Goal: Information Seeking & Learning: Learn about a topic

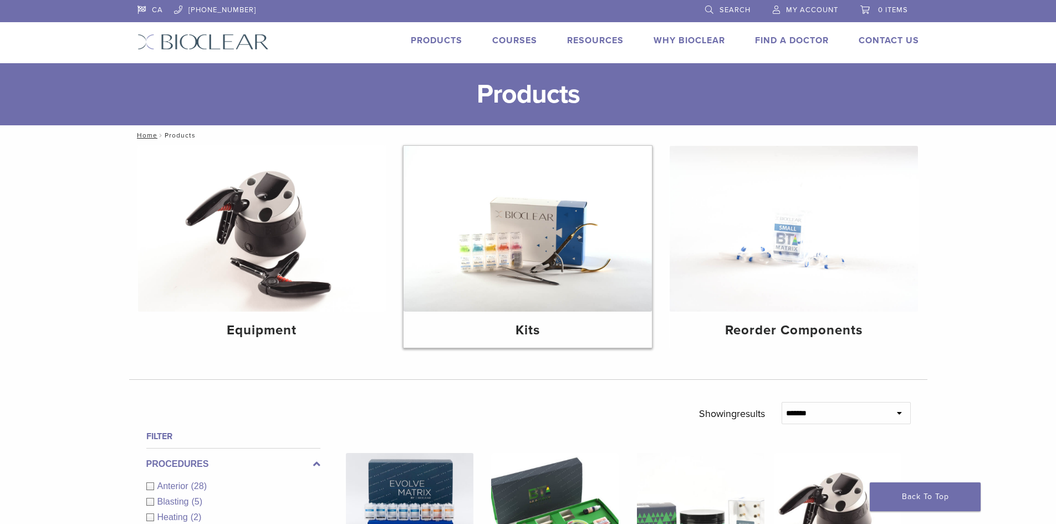
click at [529, 333] on h4 "Kits" at bounding box center [527, 330] width 231 height 20
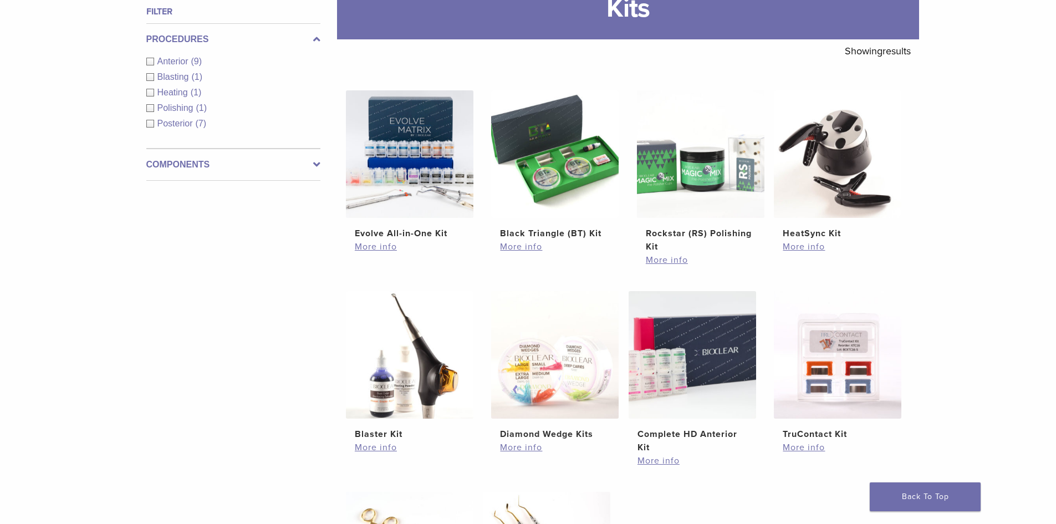
scroll to position [166, 0]
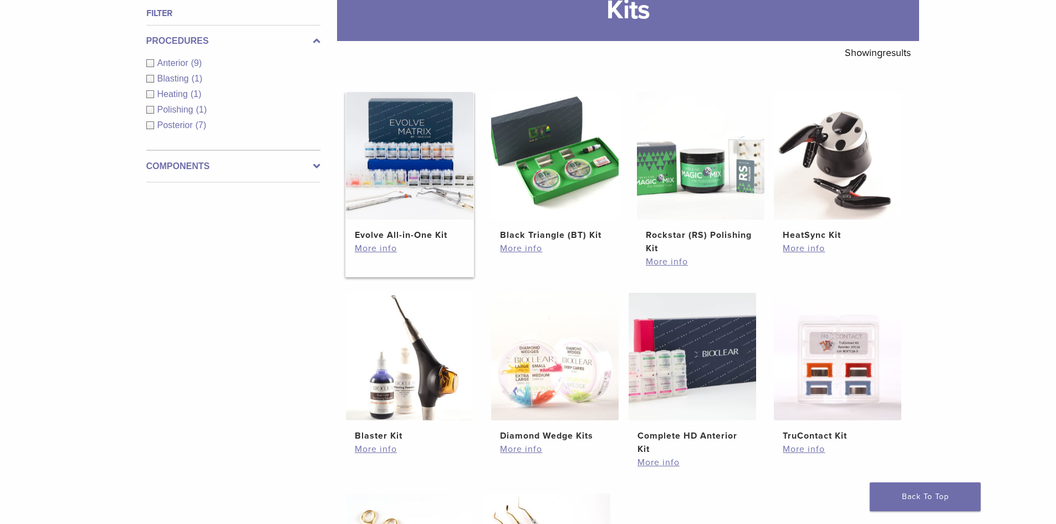
click at [432, 239] on h2 "Evolve All-in-One Kit" at bounding box center [410, 234] width 110 height 13
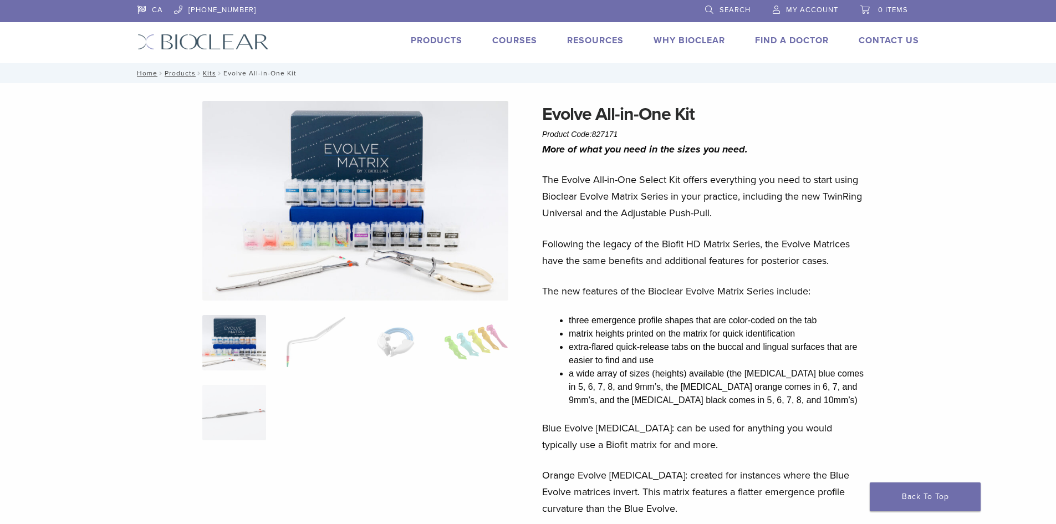
click at [404, 215] on img at bounding box center [355, 201] width 306 height 200
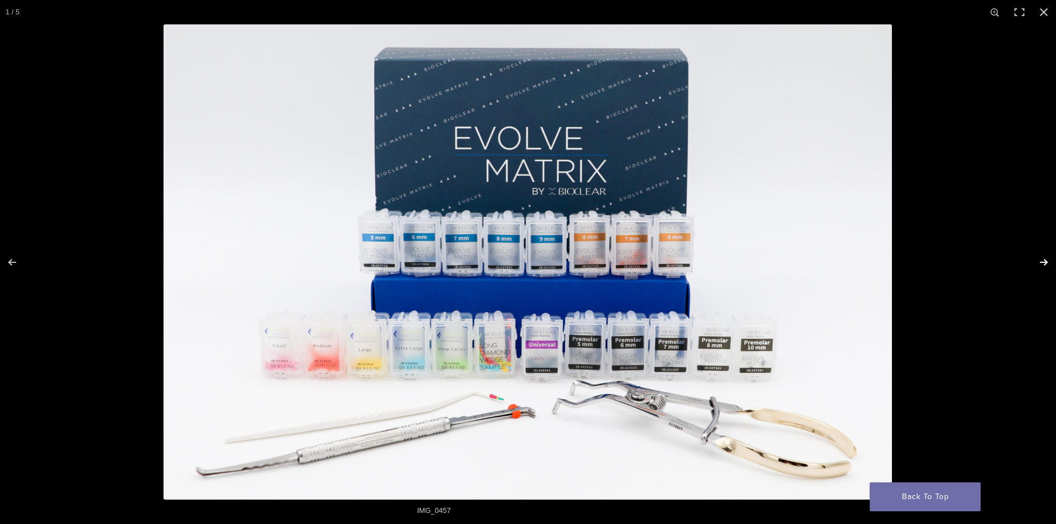
click at [1044, 261] on button "Next (arrow right)" at bounding box center [1036, 261] width 39 height 55
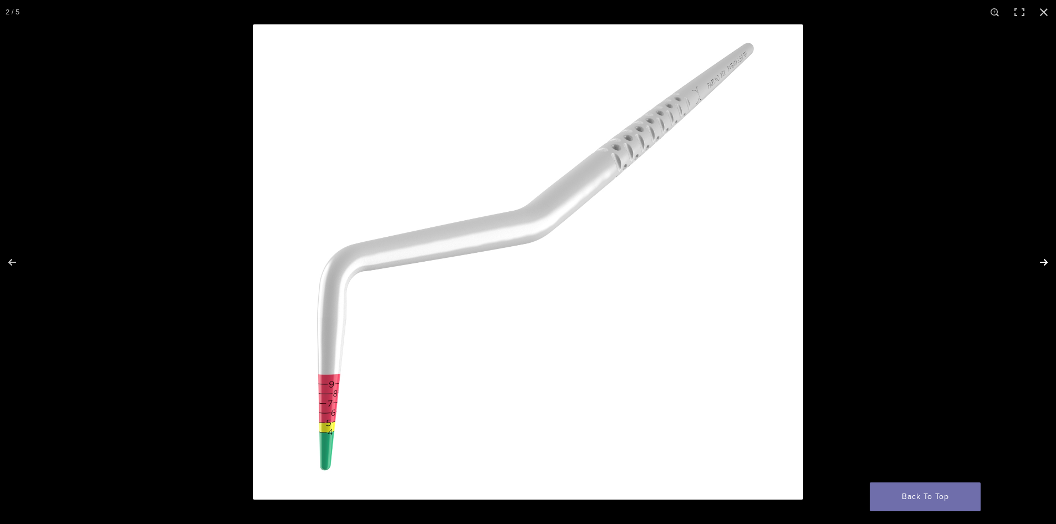
click at [1044, 261] on button "Next (arrow right)" at bounding box center [1036, 261] width 39 height 55
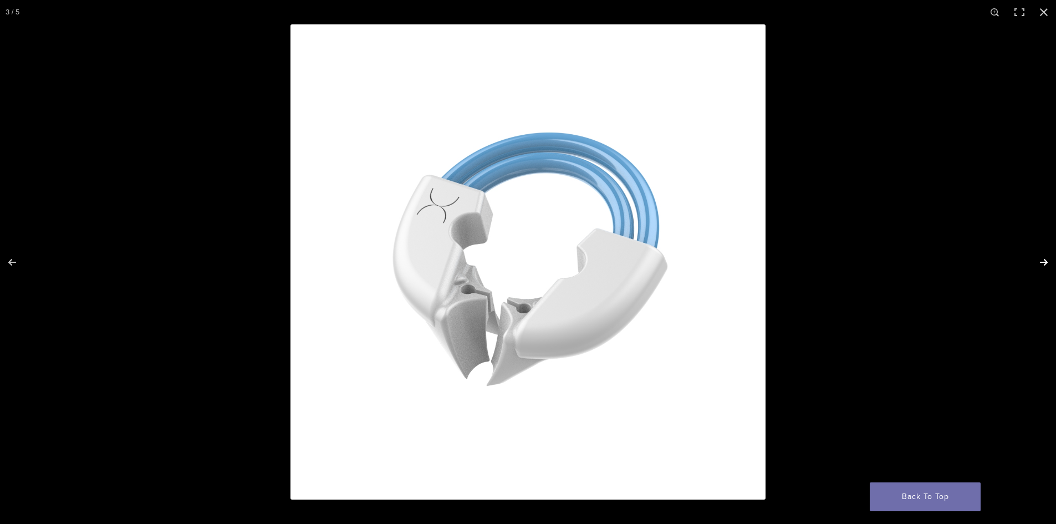
click at [1044, 261] on button "Next (arrow right)" at bounding box center [1036, 261] width 39 height 55
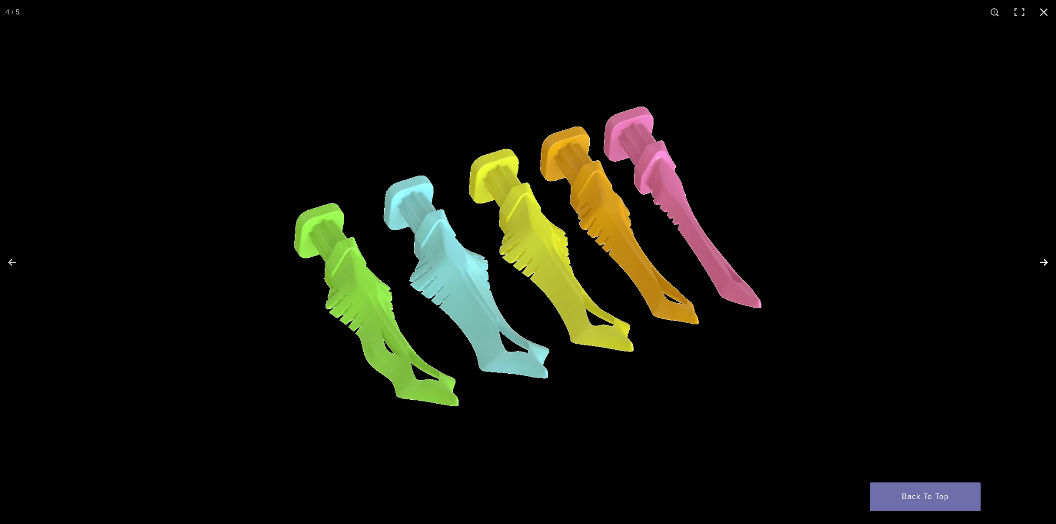
click at [1044, 261] on button "Next (arrow right)" at bounding box center [1036, 261] width 39 height 55
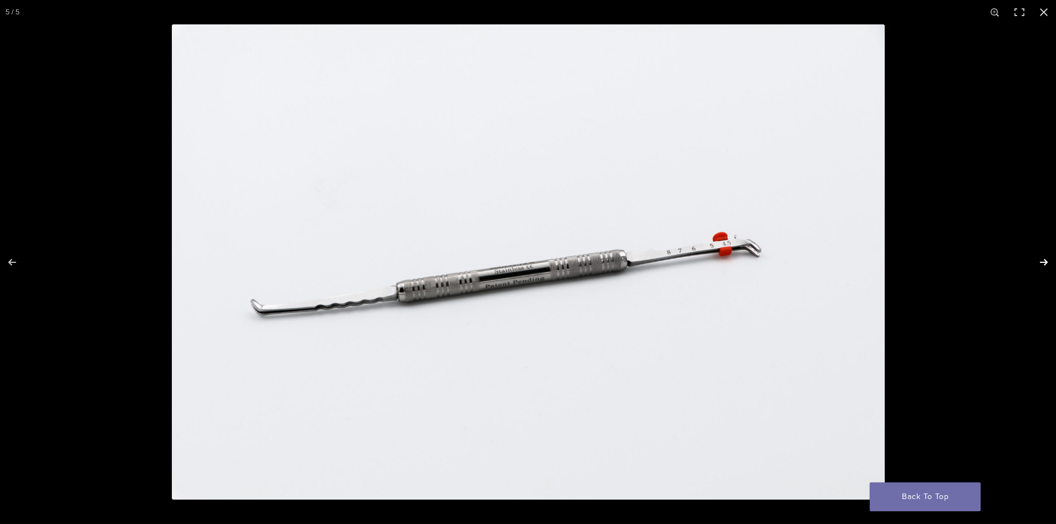
click at [1044, 261] on button "Next (arrow right)" at bounding box center [1036, 261] width 39 height 55
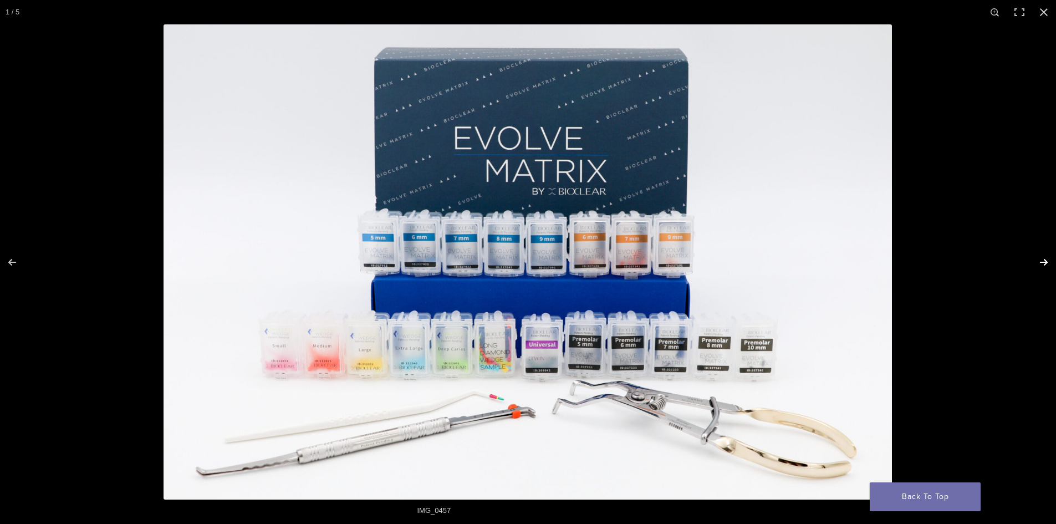
click at [1044, 261] on button "Next (arrow right)" at bounding box center [1036, 261] width 39 height 55
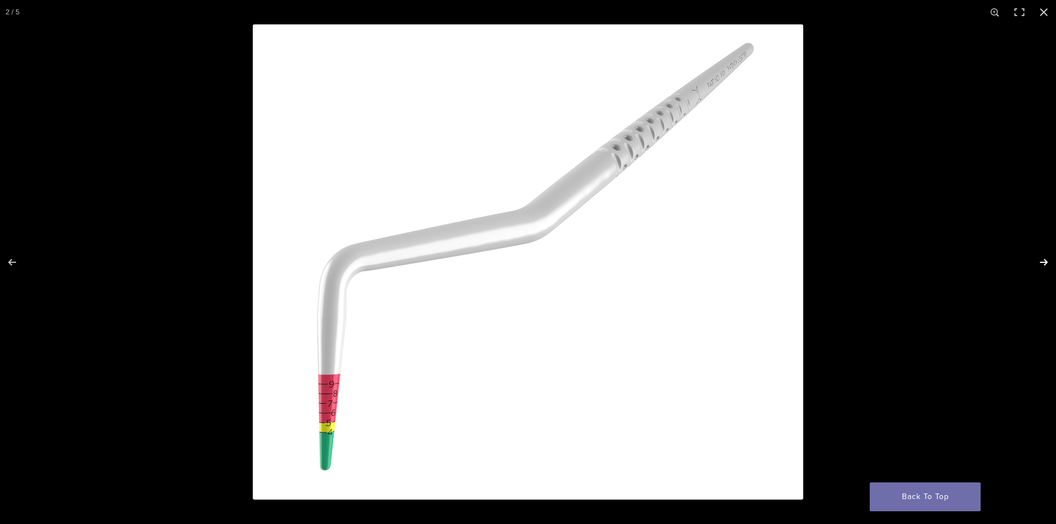
click at [1044, 261] on button "Next (arrow right)" at bounding box center [1036, 261] width 39 height 55
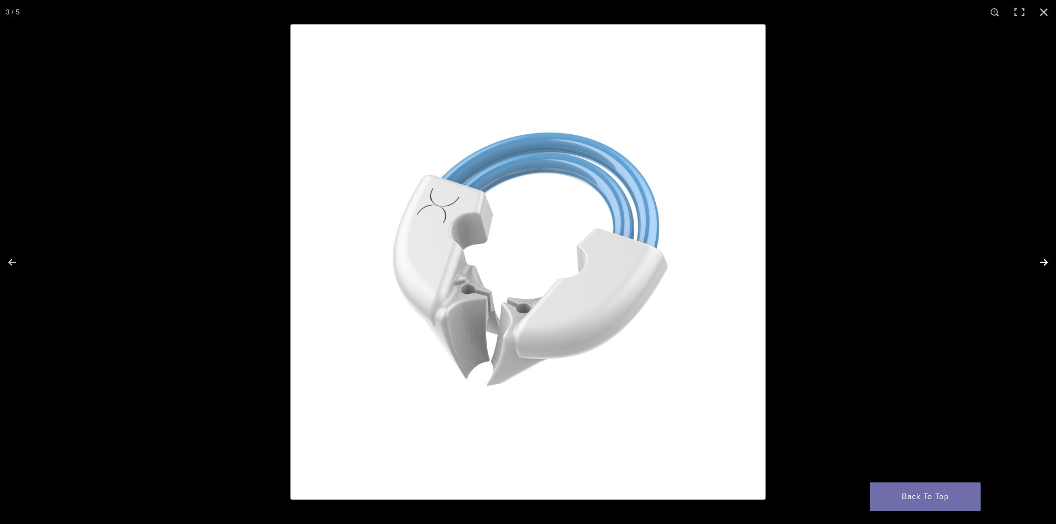
click at [1044, 261] on button "Next (arrow right)" at bounding box center [1036, 261] width 39 height 55
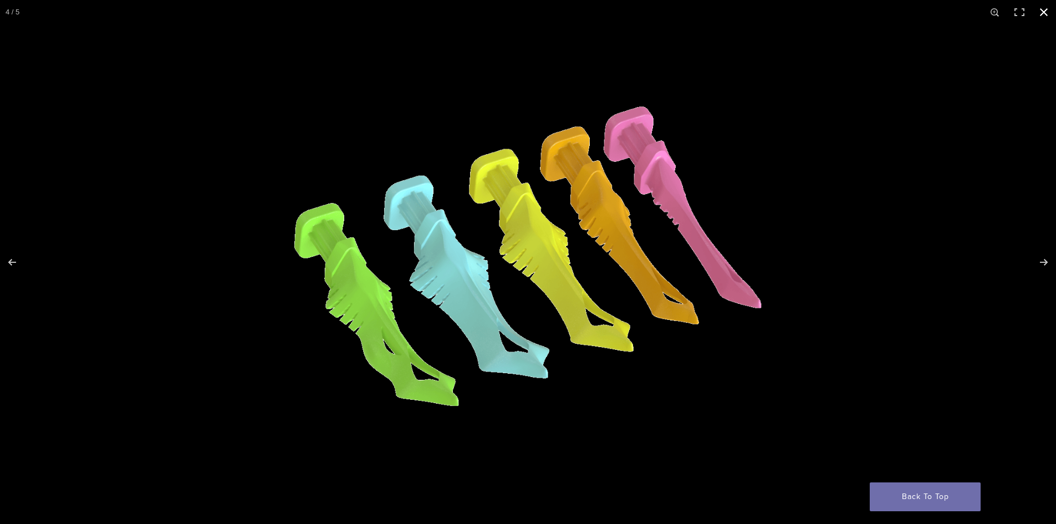
click at [1043, 16] on button "Close (Esc)" at bounding box center [1044, 12] width 24 height 24
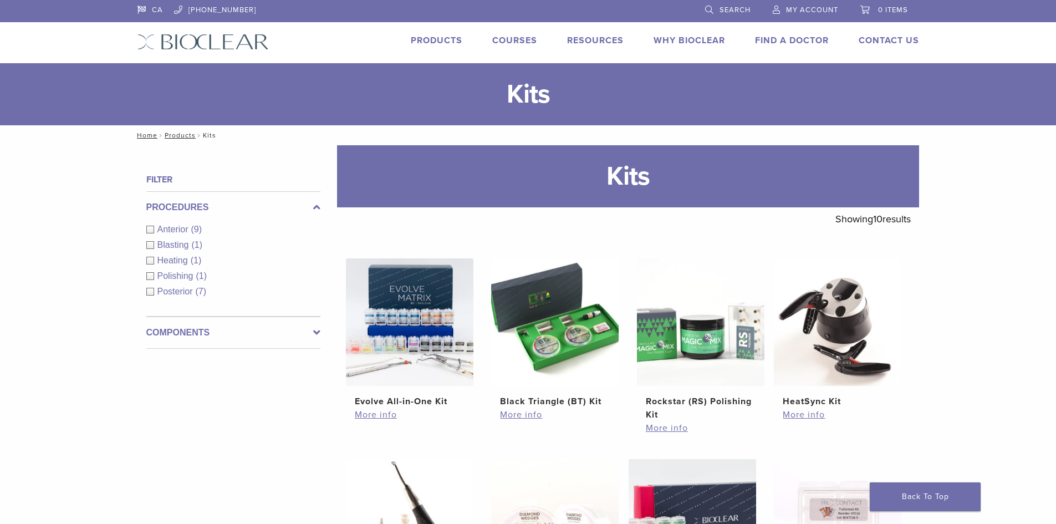
scroll to position [151, 0]
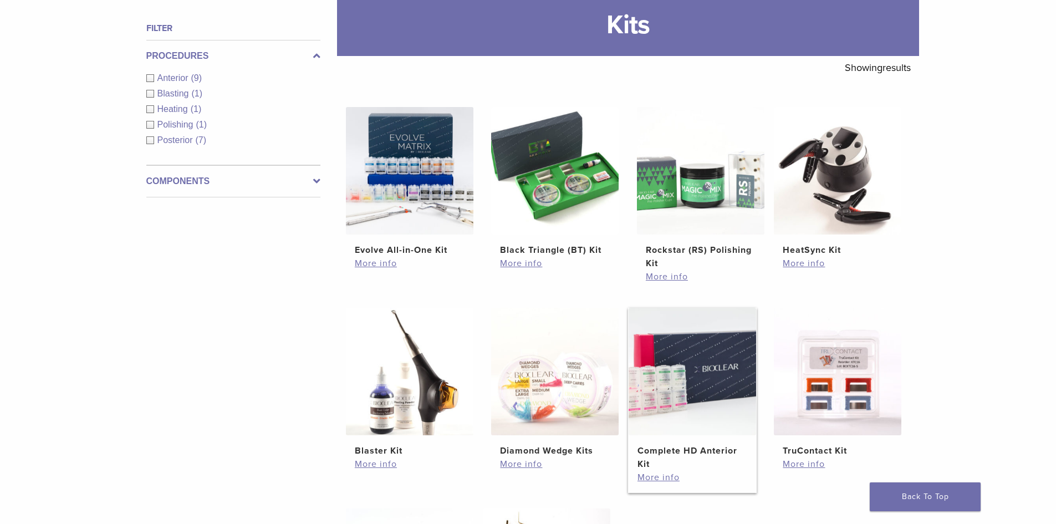
click at [676, 449] on h2 "Complete HD Anterior Kit" at bounding box center [693, 457] width 110 height 27
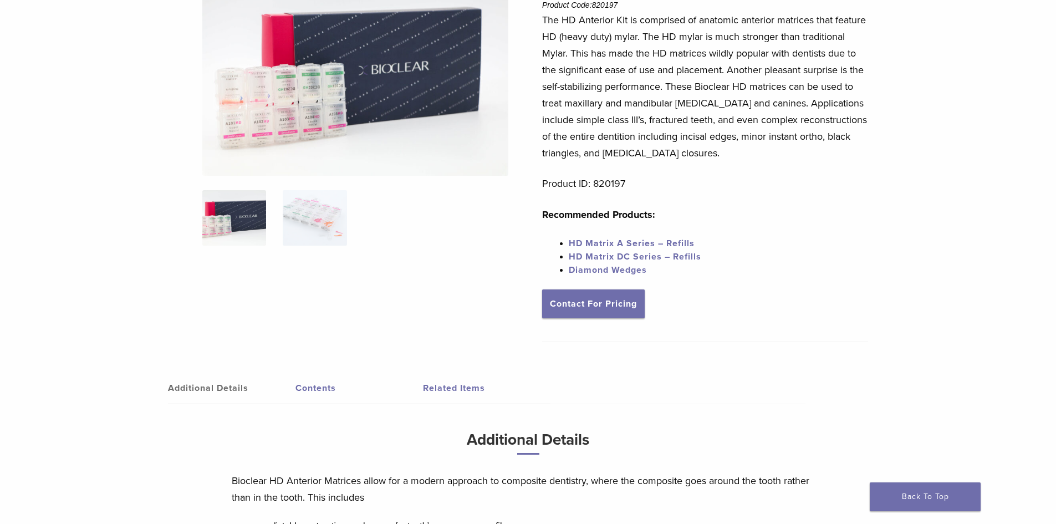
scroll to position [111, 0]
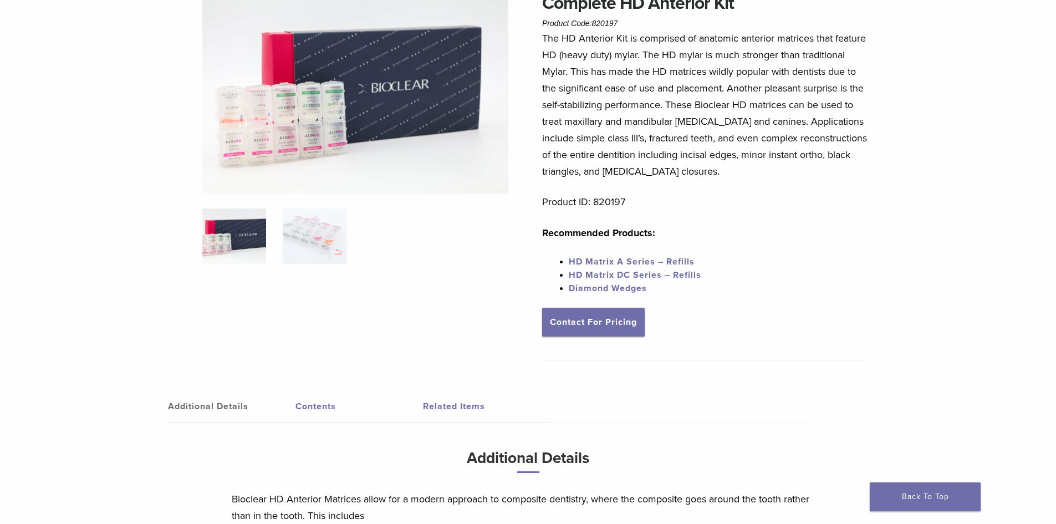
click at [192, 409] on link "Additional Details" at bounding box center [232, 406] width 128 height 31
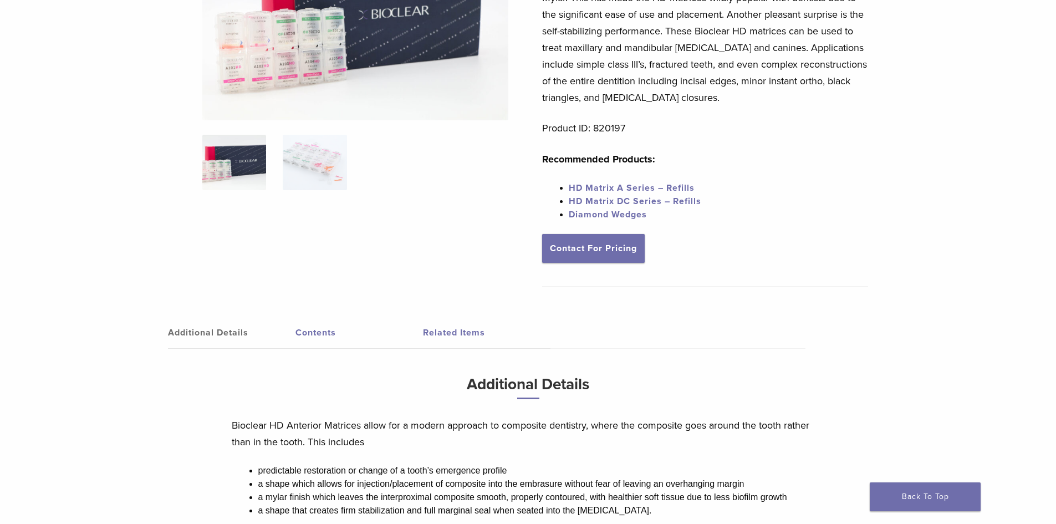
scroll to position [166, 0]
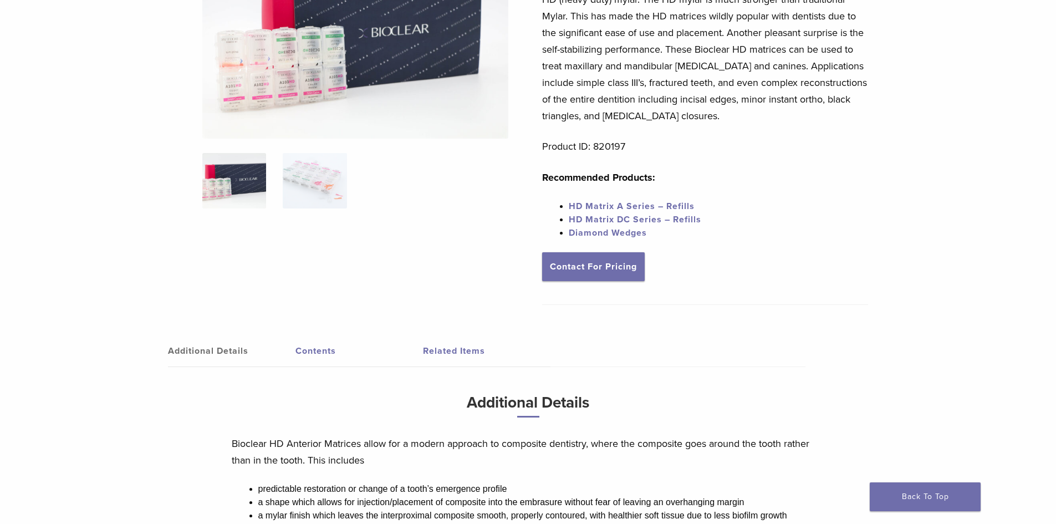
click at [324, 357] on link "Contents" at bounding box center [359, 350] width 128 height 31
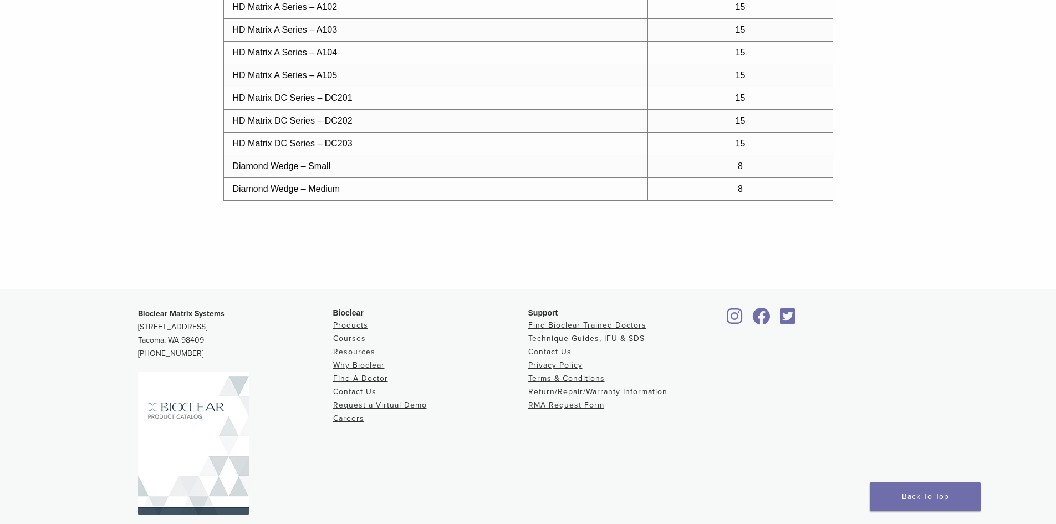
scroll to position [704, 0]
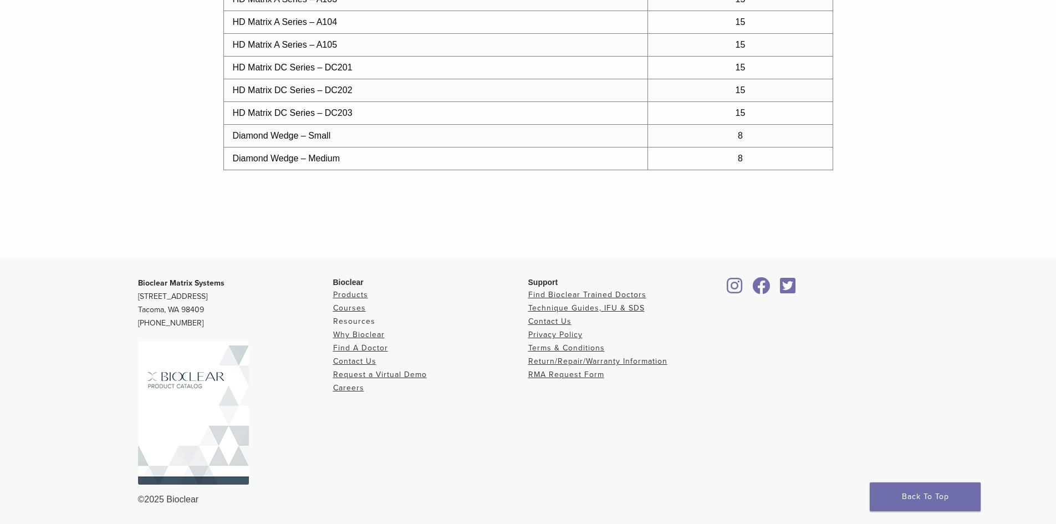
click at [353, 320] on link "Resources" at bounding box center [354, 321] width 42 height 9
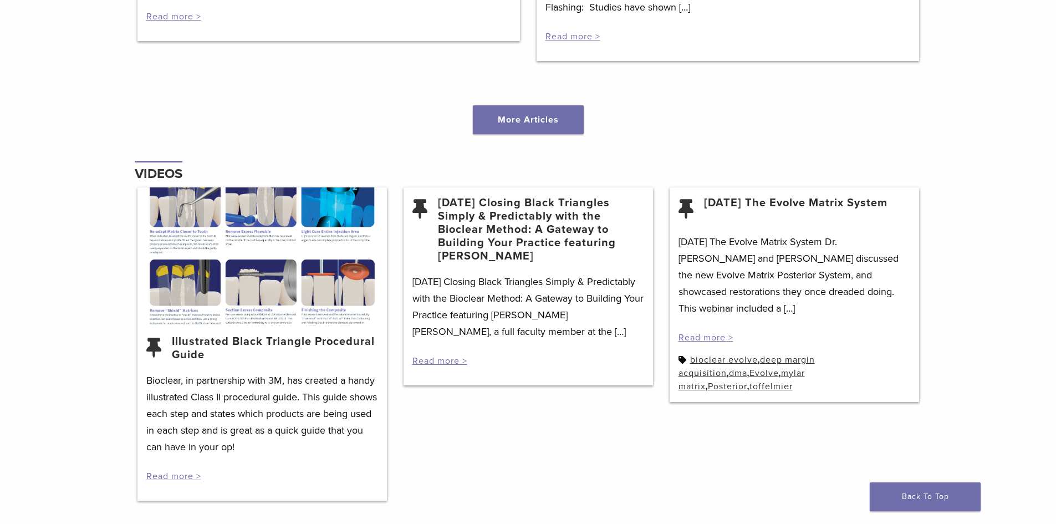
scroll to position [1330, 0]
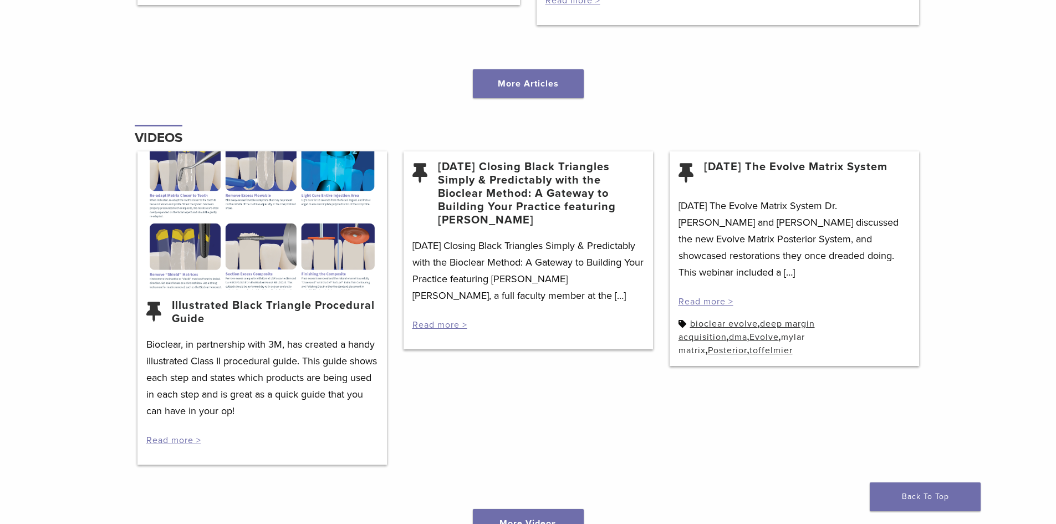
click at [742, 332] on link "mylar matrix" at bounding box center [742, 344] width 126 height 24
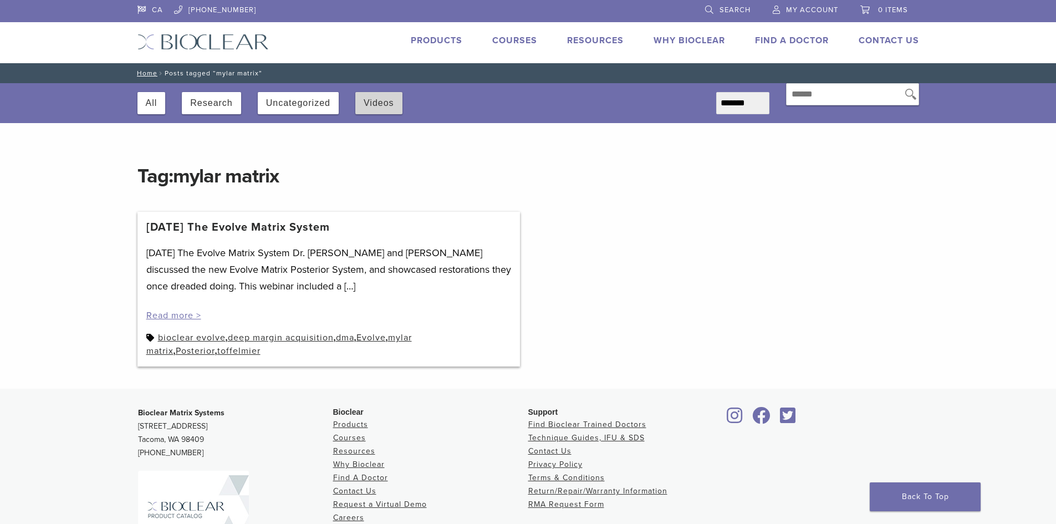
click at [383, 106] on button "Videos" at bounding box center [379, 103] width 30 height 22
click at [225, 341] on link "bioclear evolve" at bounding box center [192, 337] width 68 height 11
